Goal: Find specific page/section: Find specific page/section

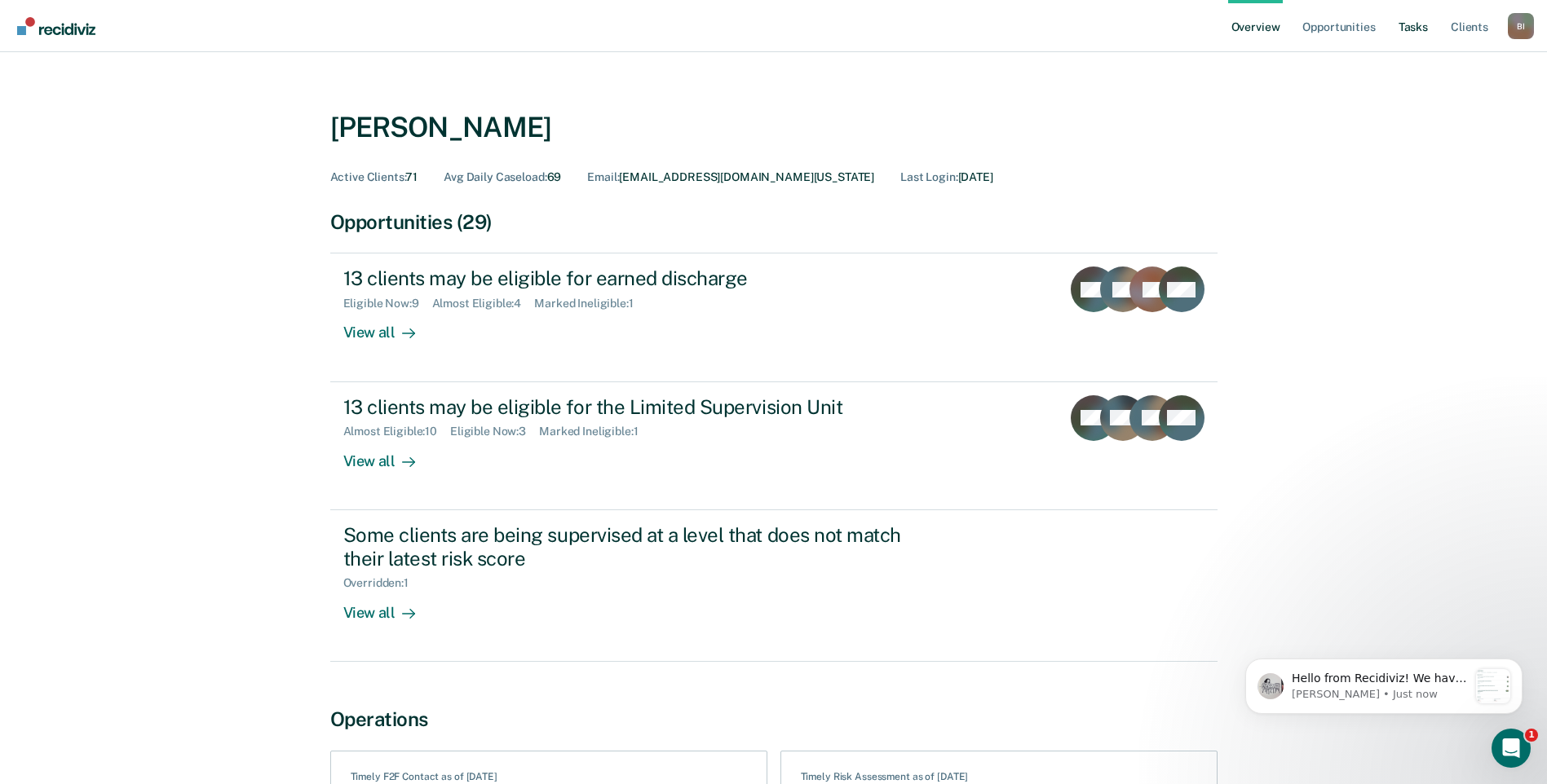
click at [1398, 35] on link "Tasks" at bounding box center [1413, 26] width 36 height 52
